Goal: Contribute content

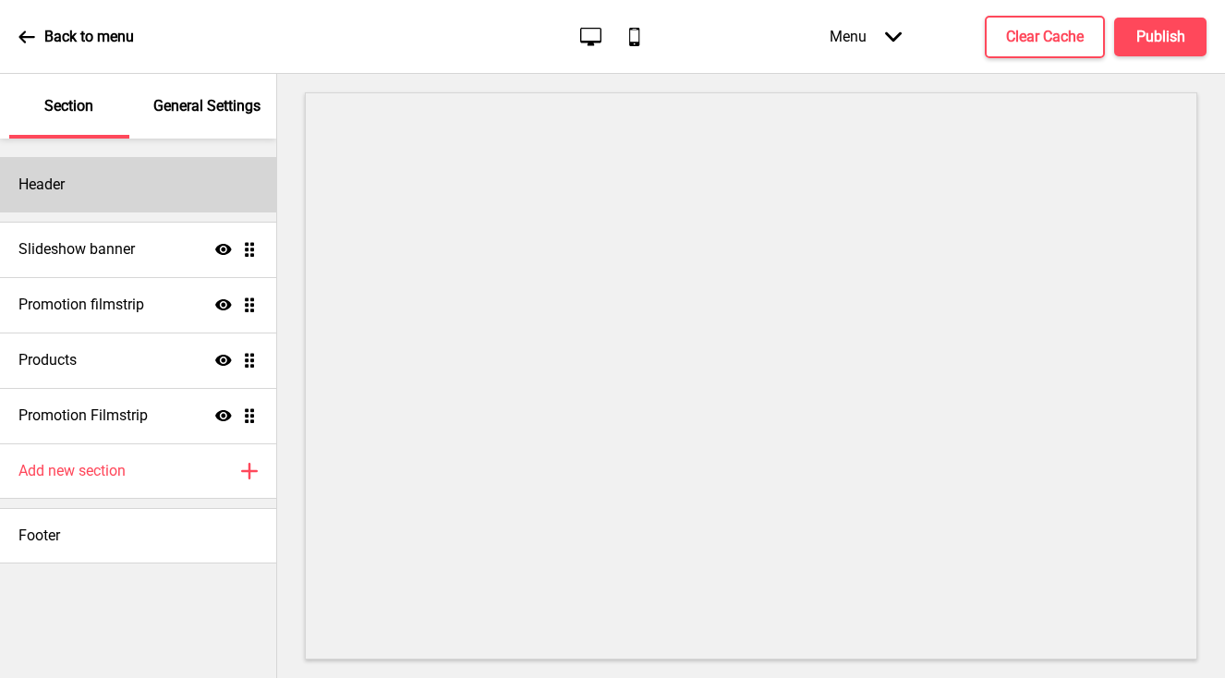
click at [160, 199] on div "Header" at bounding box center [138, 184] width 276 height 55
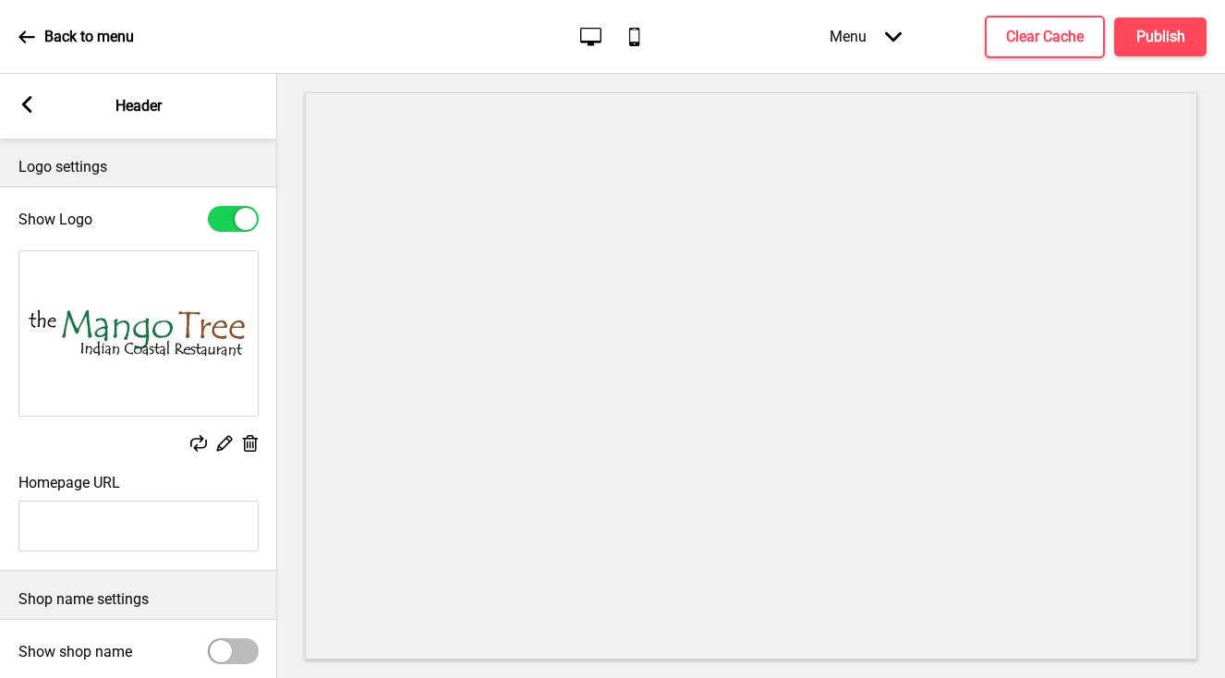
click at [27, 104] on rect at bounding box center [26, 104] width 17 height 17
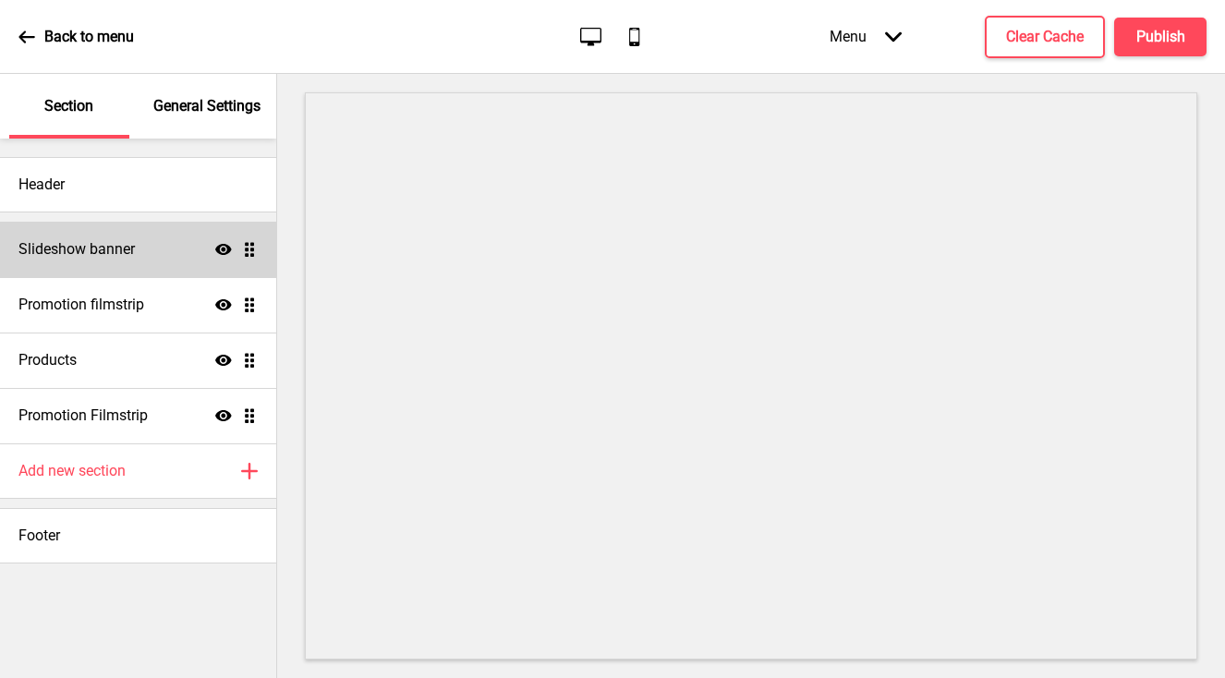
click at [99, 241] on h4 "Slideshow banner" at bounding box center [76, 249] width 116 height 20
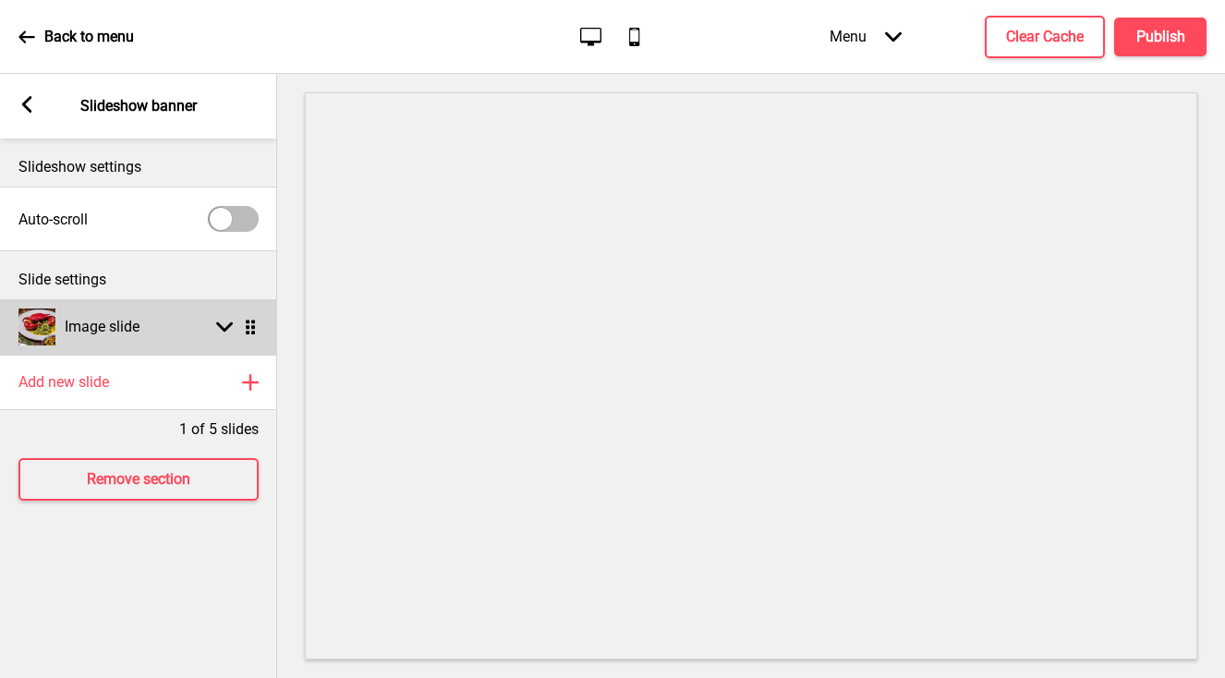
click at [131, 320] on h4 "Image slide" at bounding box center [102, 327] width 75 height 20
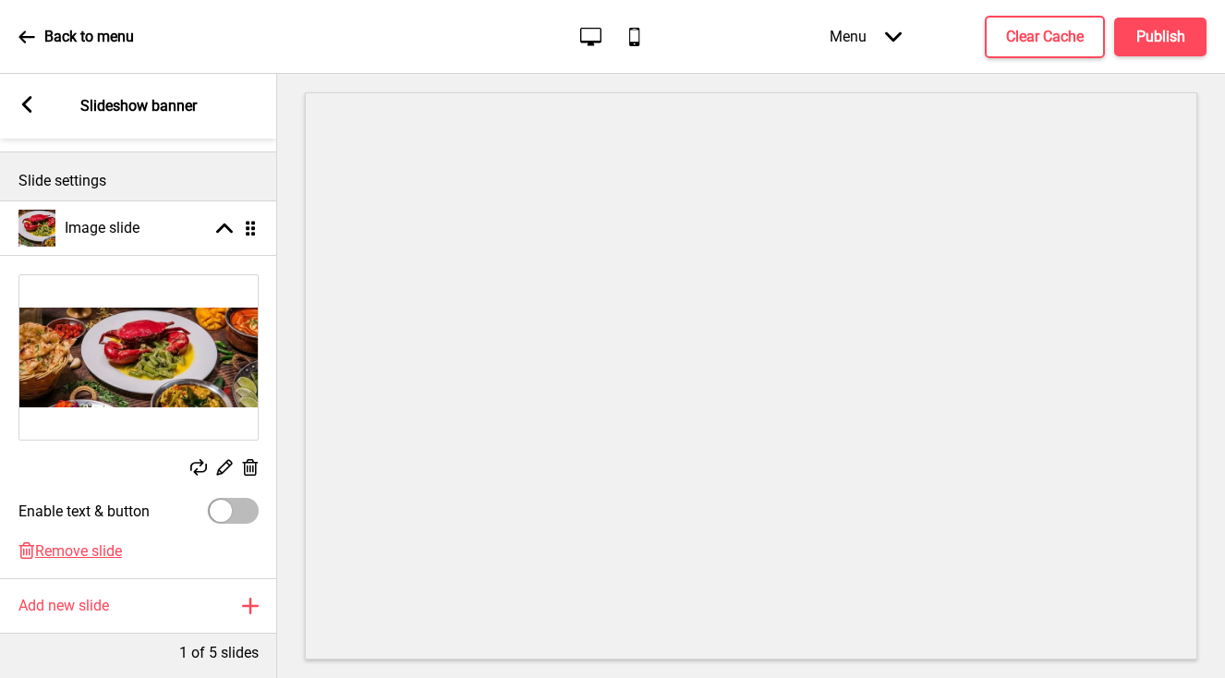
scroll to position [104, 0]
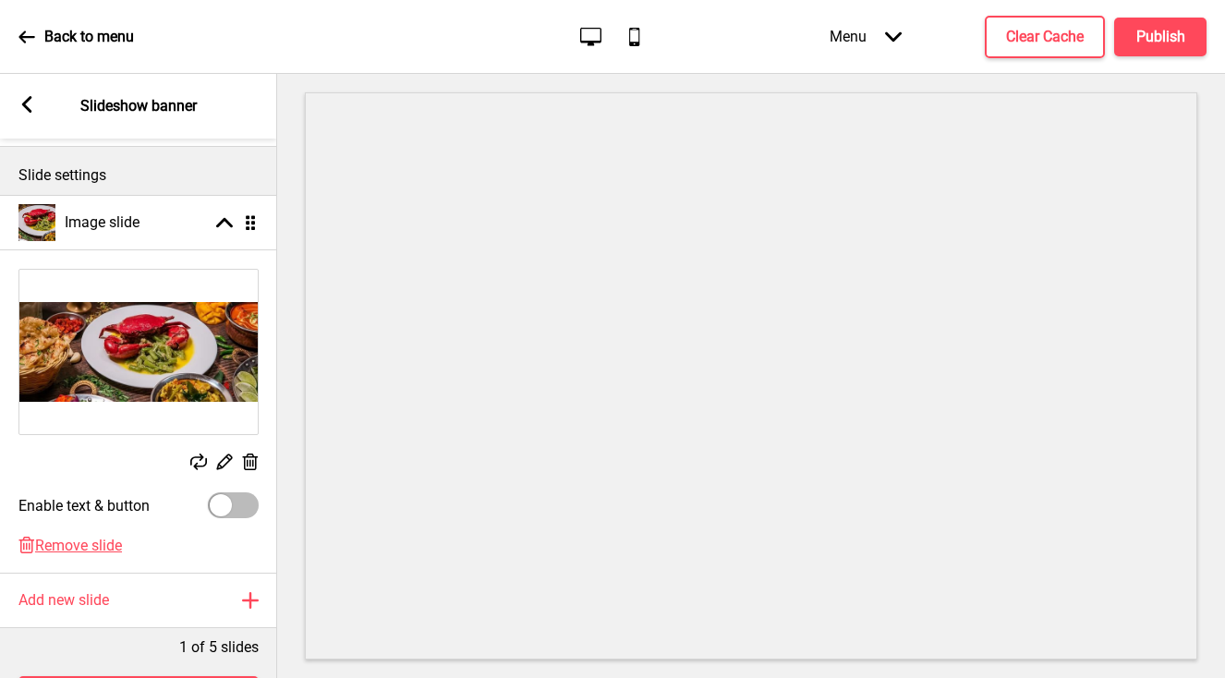
click at [221, 461] on icon at bounding box center [225, 462] width 16 height 16
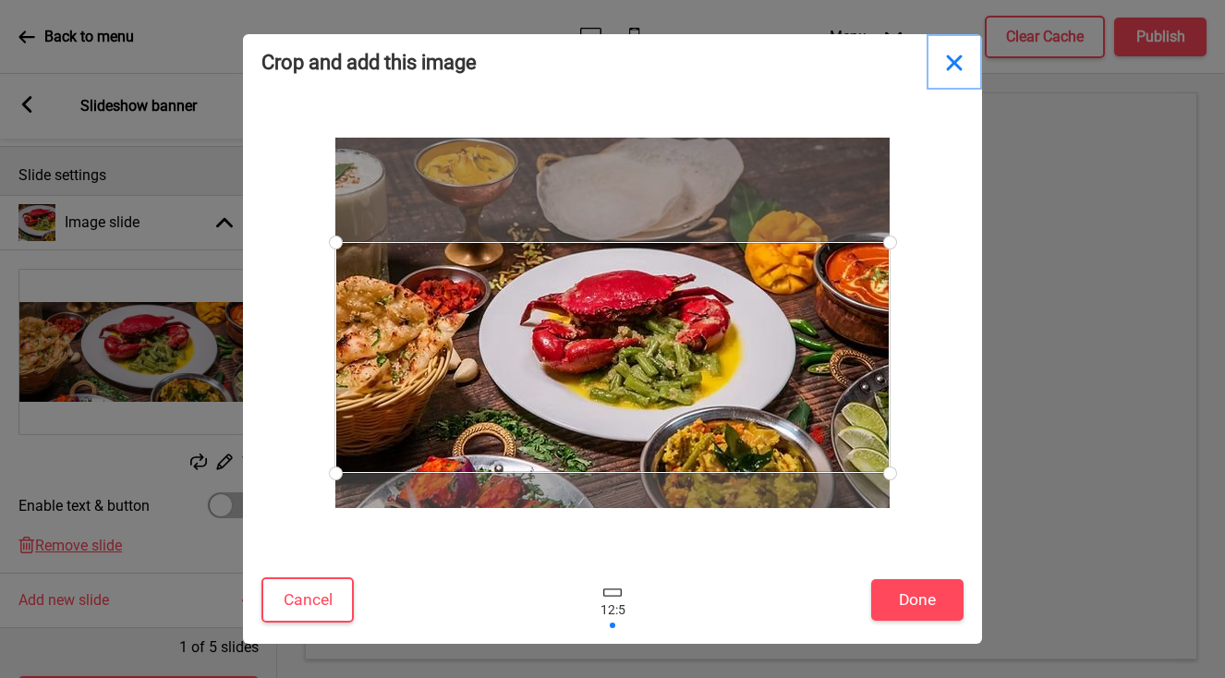
click at [953, 62] on button "Close" at bounding box center [953, 61] width 55 height 55
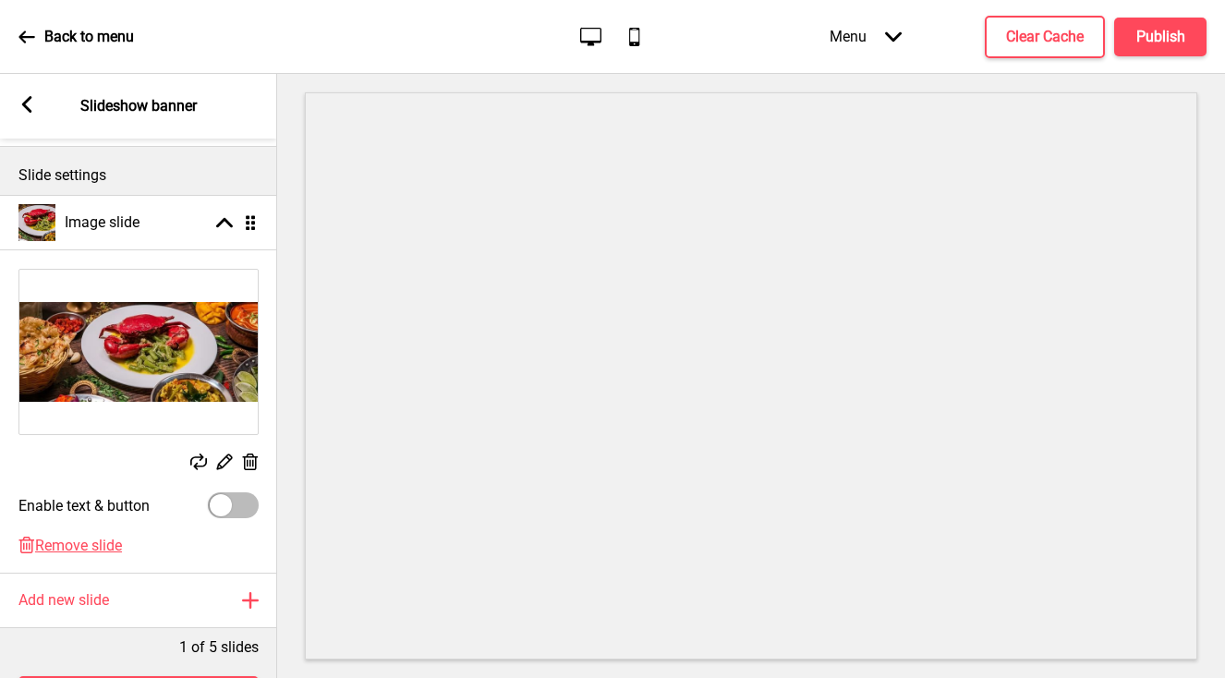
click at [254, 461] on rect at bounding box center [249, 462] width 19 height 19
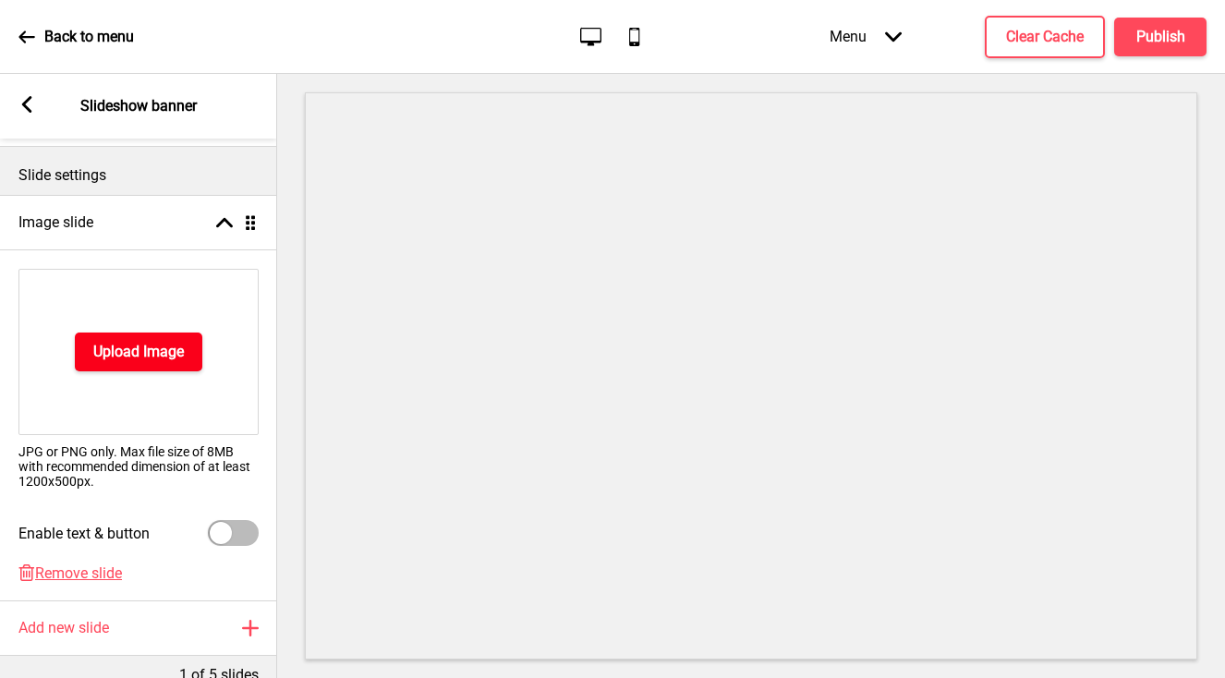
click at [163, 352] on h4 "Upload Image" at bounding box center [138, 352] width 91 height 20
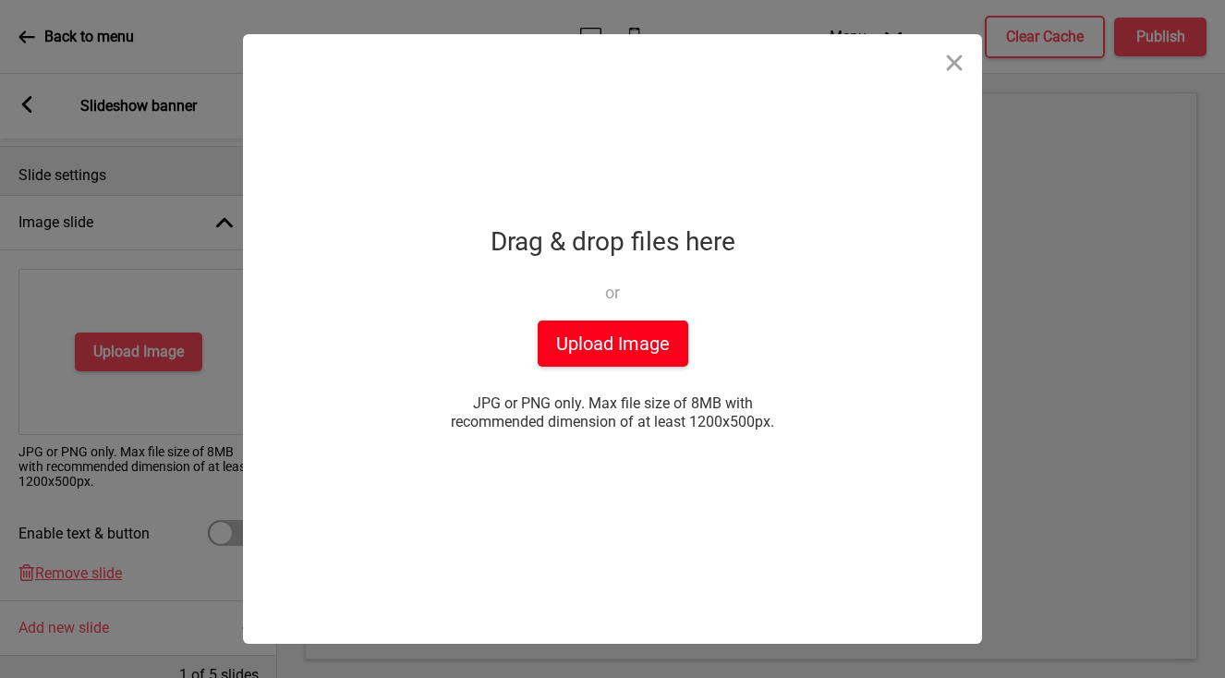
click at [592, 347] on button "Upload Image" at bounding box center [613, 343] width 151 height 46
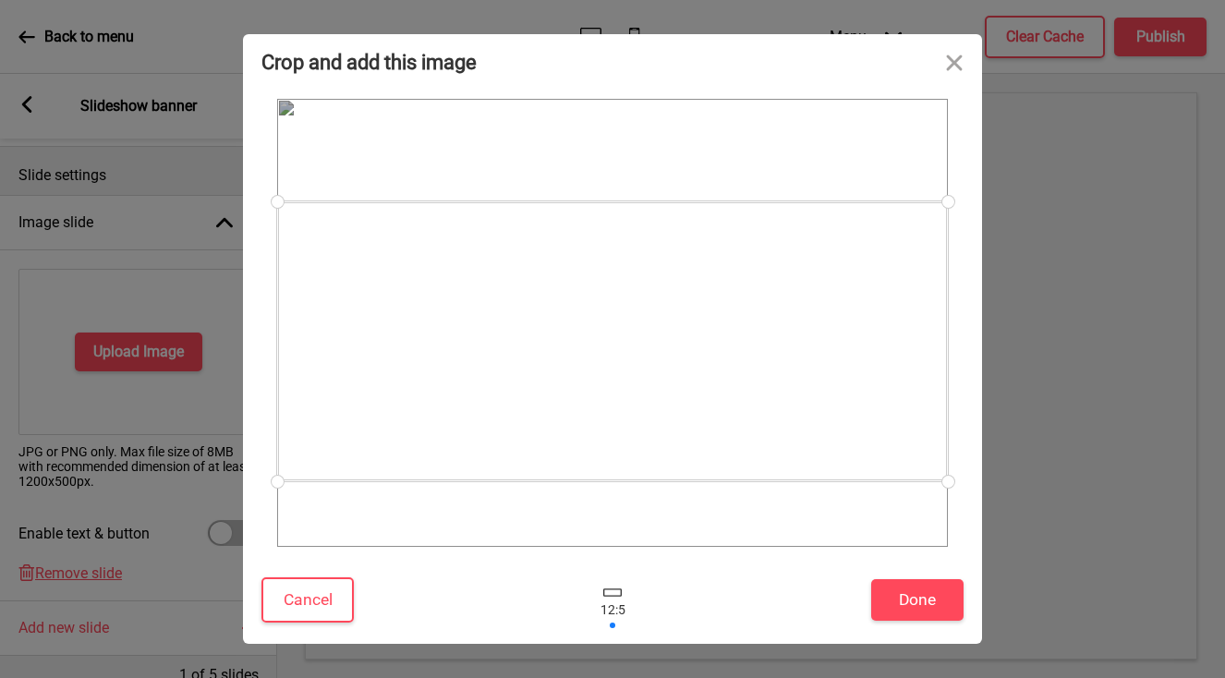
drag, startPoint x: 588, startPoint y: 389, endPoint x: 599, endPoint y: 407, distance: 21.5
click at [599, 407] on div at bounding box center [612, 341] width 671 height 280
click at [601, 404] on div at bounding box center [612, 338] width 671 height 280
click at [894, 598] on button "Done" at bounding box center [917, 600] width 92 height 42
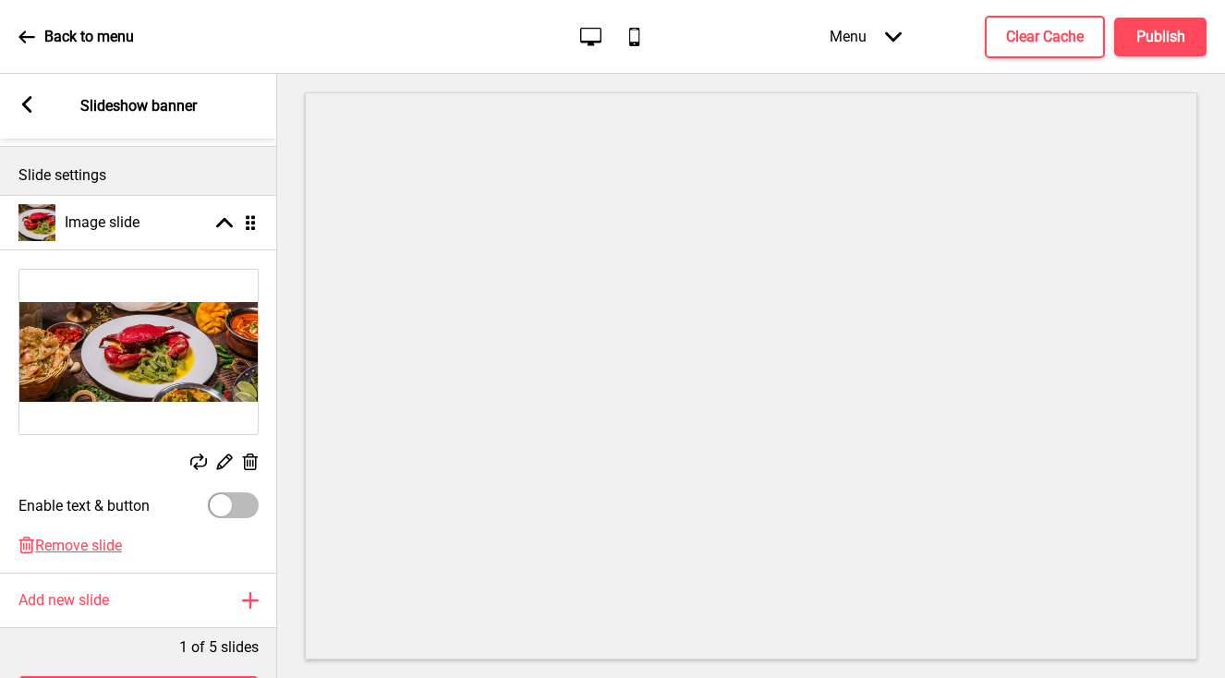
click at [225, 463] on icon at bounding box center [225, 462] width 16 height 16
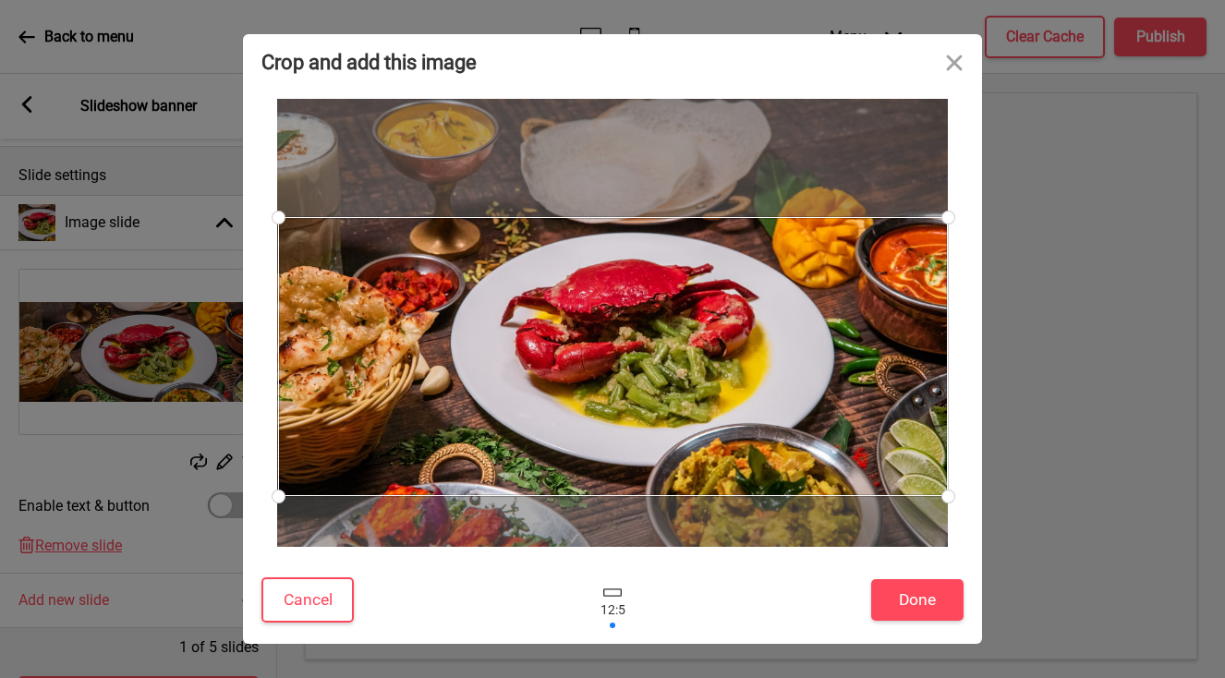
drag, startPoint x: 553, startPoint y: 309, endPoint x: 555, endPoint y: 329, distance: 19.5
click at [555, 329] on div at bounding box center [613, 356] width 670 height 279
click at [929, 596] on button "Done" at bounding box center [917, 600] width 92 height 42
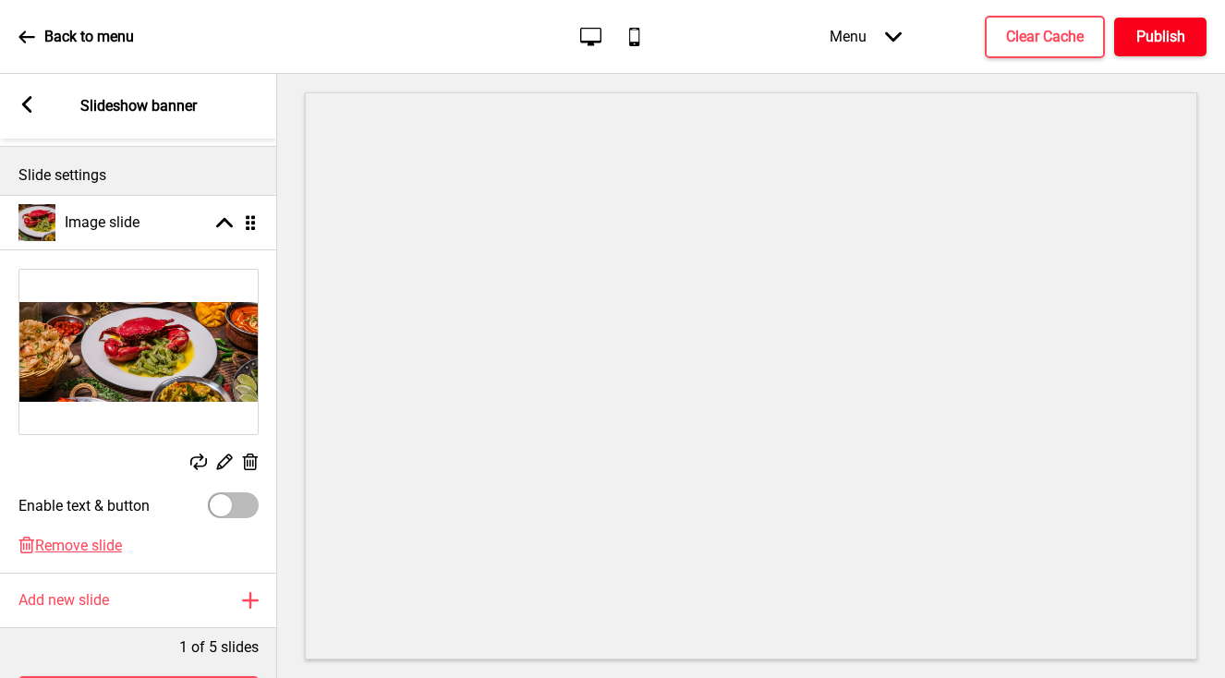
click at [1147, 49] on button "Publish" at bounding box center [1160, 37] width 92 height 39
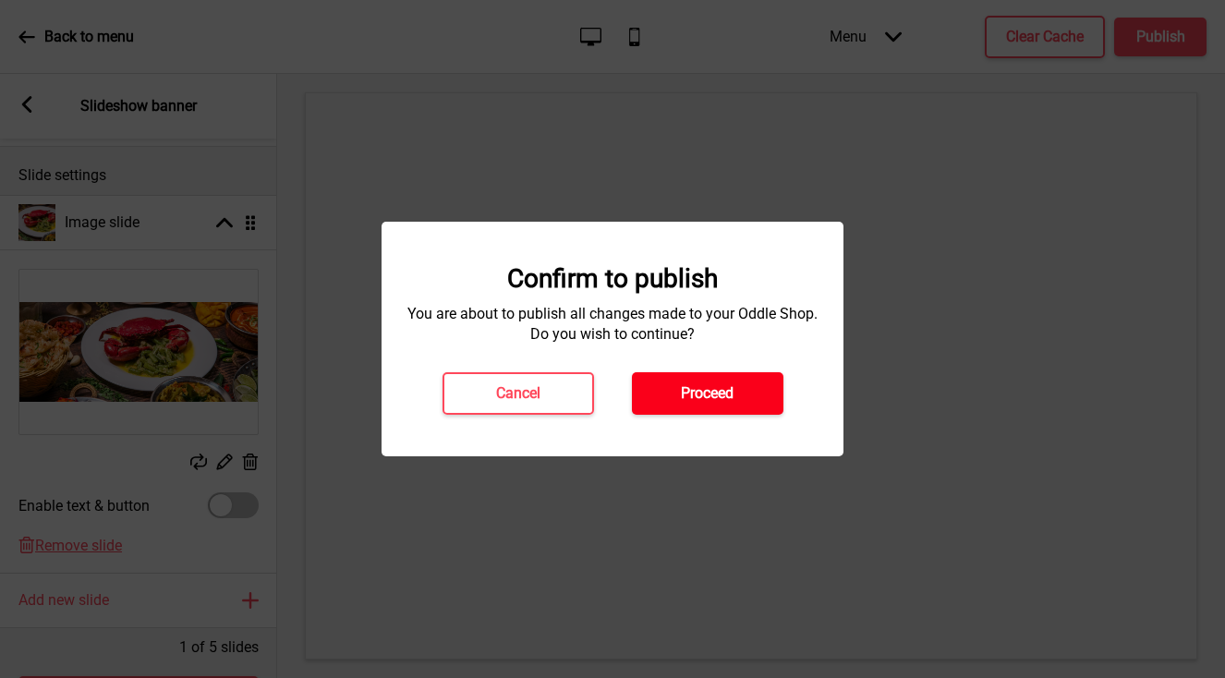
click at [711, 384] on h4 "Proceed" at bounding box center [707, 393] width 53 height 20
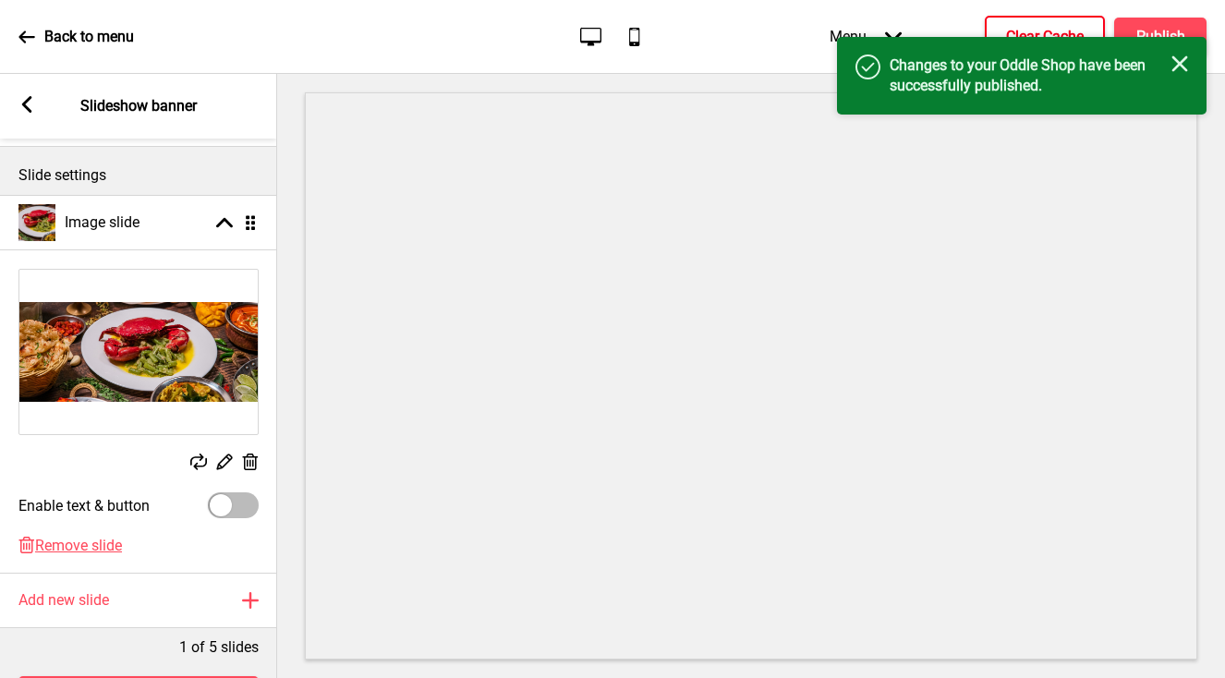
click at [1041, 24] on button "Clear Cache" at bounding box center [1045, 37] width 120 height 42
click at [1180, 58] on icon "Close" at bounding box center [1179, 63] width 17 height 17
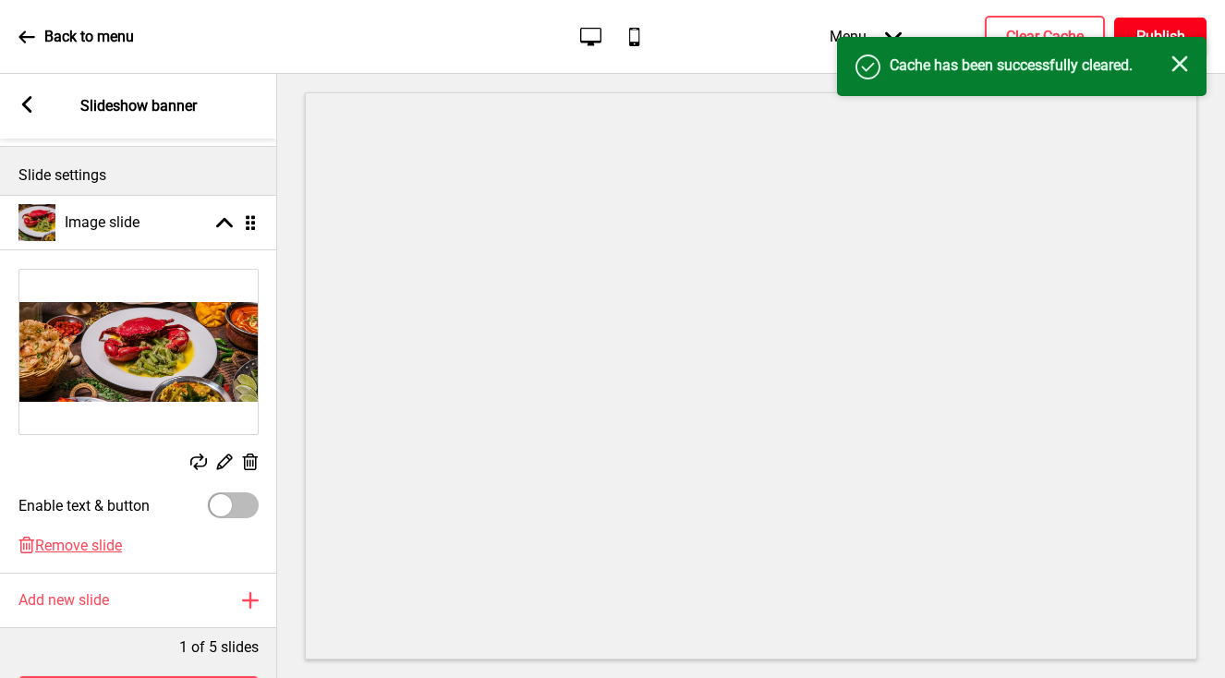
click at [1172, 23] on button "Publish" at bounding box center [1160, 37] width 92 height 39
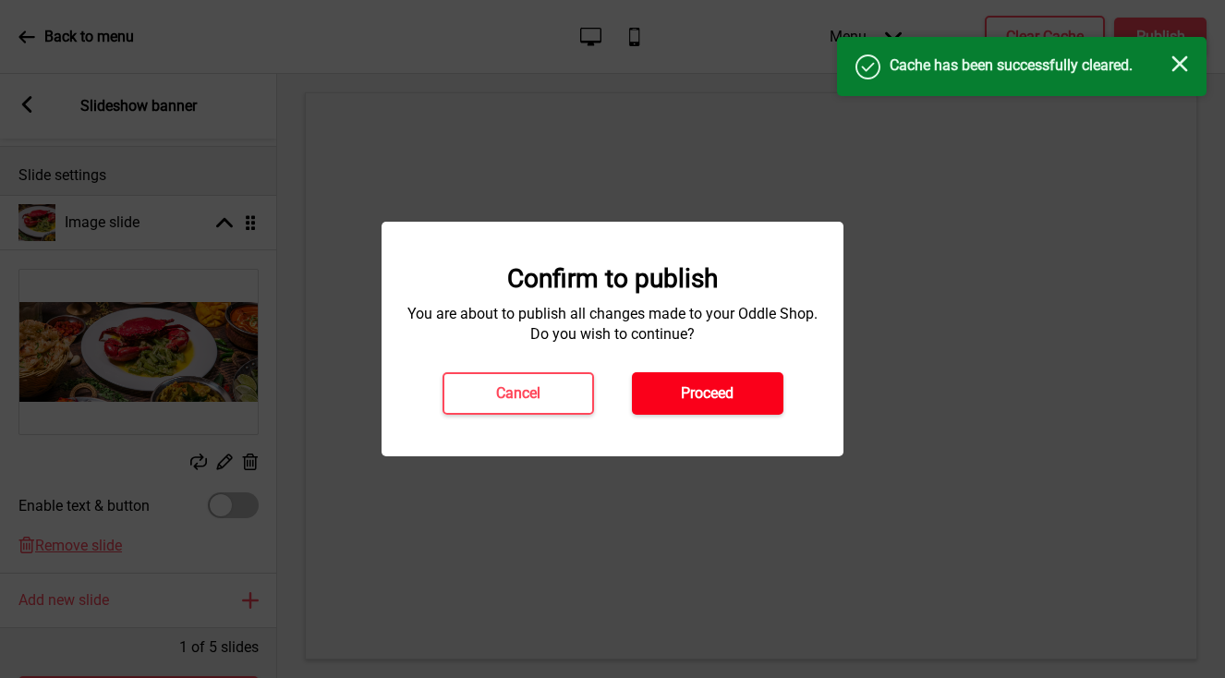
click at [757, 397] on button "Proceed" at bounding box center [707, 393] width 151 height 42
